Goal: Task Accomplishment & Management: Manage account settings

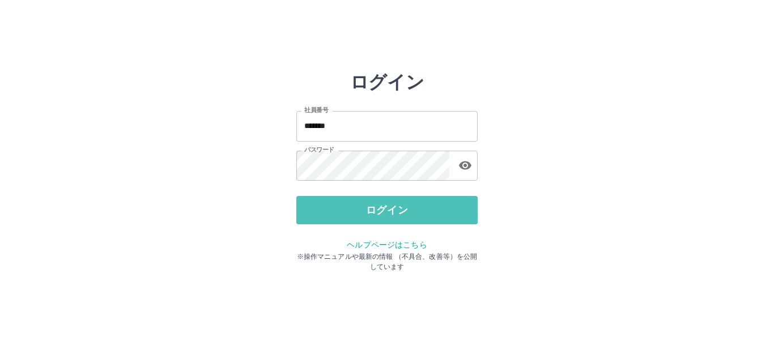
drag, startPoint x: 383, startPoint y: 210, endPoint x: 388, endPoint y: 194, distance: 16.7
click at [383, 209] on button "ログイン" at bounding box center [387, 210] width 181 height 28
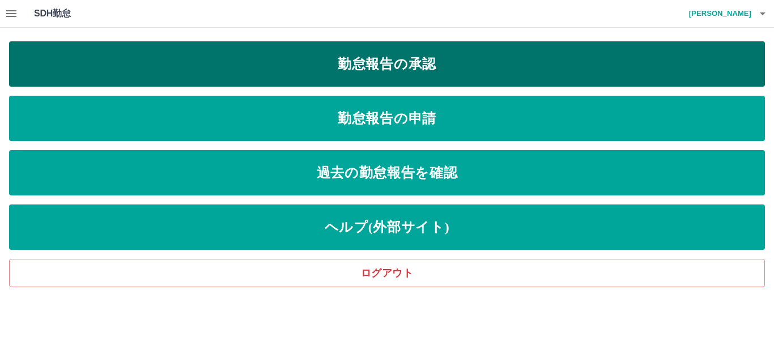
click at [409, 64] on link "勤怠報告の承認" at bounding box center [387, 63] width 756 height 45
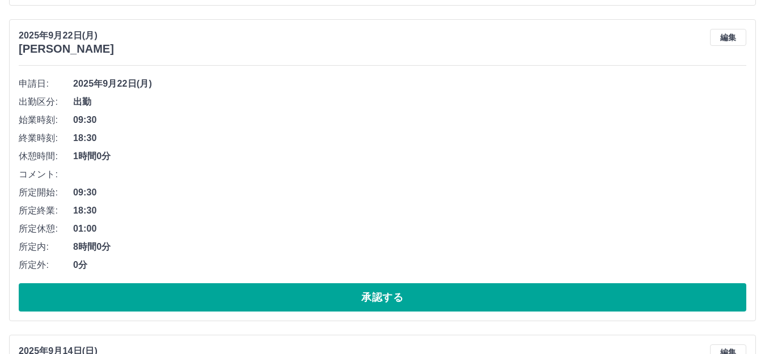
scroll to position [734, 0]
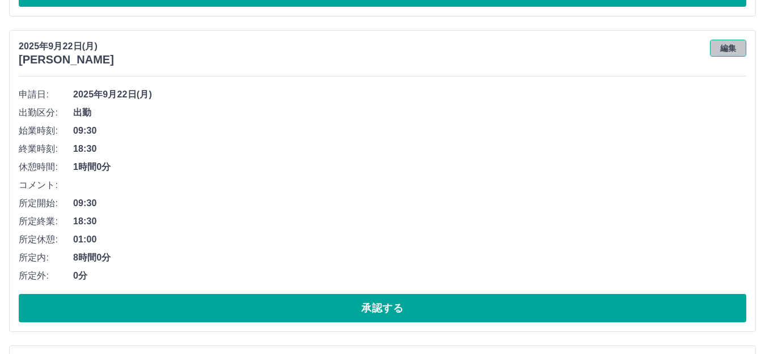
click at [728, 49] on button "編集" at bounding box center [728, 48] width 36 height 17
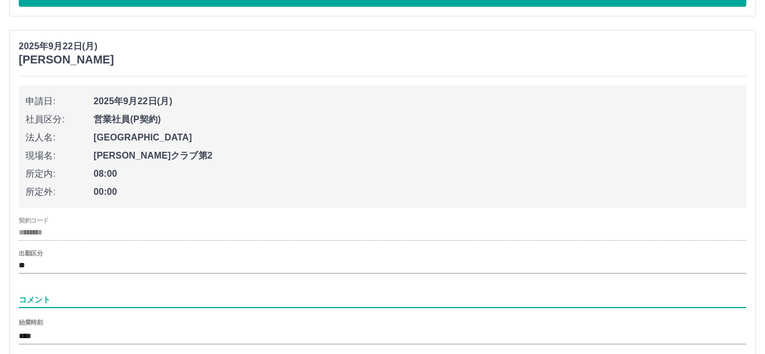
drag, startPoint x: 24, startPoint y: 294, endPoint x: 67, endPoint y: 280, distance: 44.8
click at [24, 294] on input "コメント" at bounding box center [382, 300] width 727 height 16
type input "*"
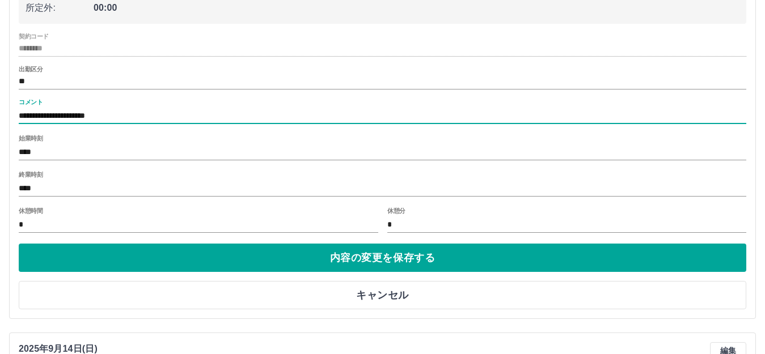
scroll to position [950, 0]
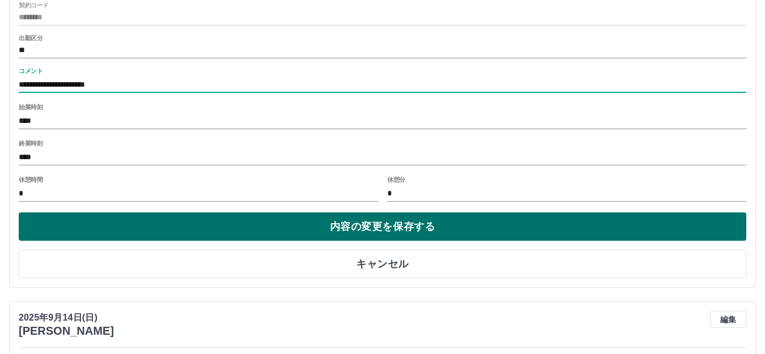
type input "**********"
click at [363, 231] on button "内容の変更を保存する" at bounding box center [382, 227] width 727 height 28
